Goal: Transaction & Acquisition: Book appointment/travel/reservation

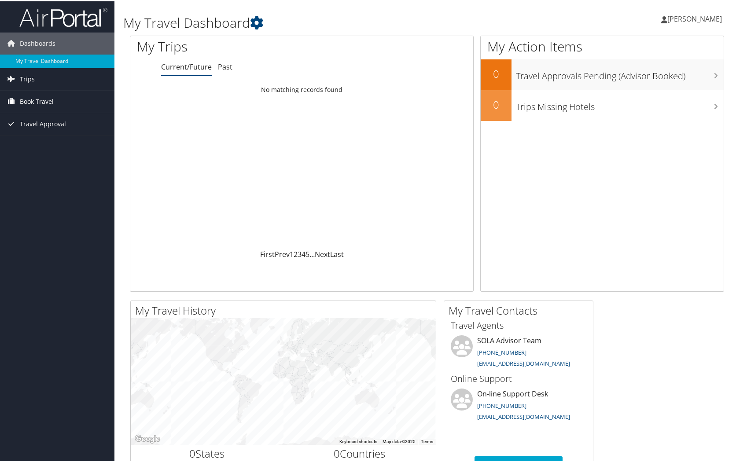
click at [34, 101] on span "Book Travel" at bounding box center [37, 100] width 34 height 22
click at [36, 129] on link "Book/Manage Online Trips" at bounding box center [57, 131] width 114 height 13
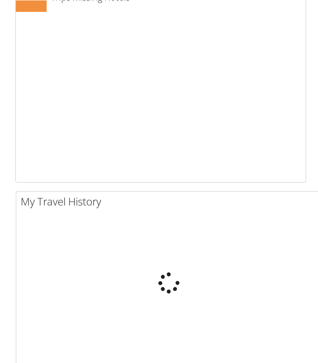
scroll to position [444, 0]
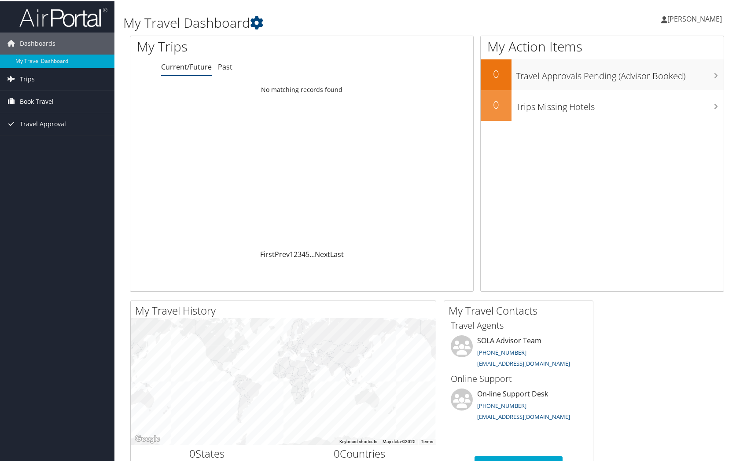
click at [26, 99] on span "Book Travel" at bounding box center [37, 100] width 34 height 22
click at [29, 130] on link "Book/Manage Online Trips" at bounding box center [57, 131] width 114 height 13
click at [36, 99] on span "Book Travel" at bounding box center [37, 100] width 34 height 22
click at [34, 132] on link "Book/Manage Online Trips" at bounding box center [57, 131] width 114 height 13
